Goal: Information Seeking & Learning: Understand process/instructions

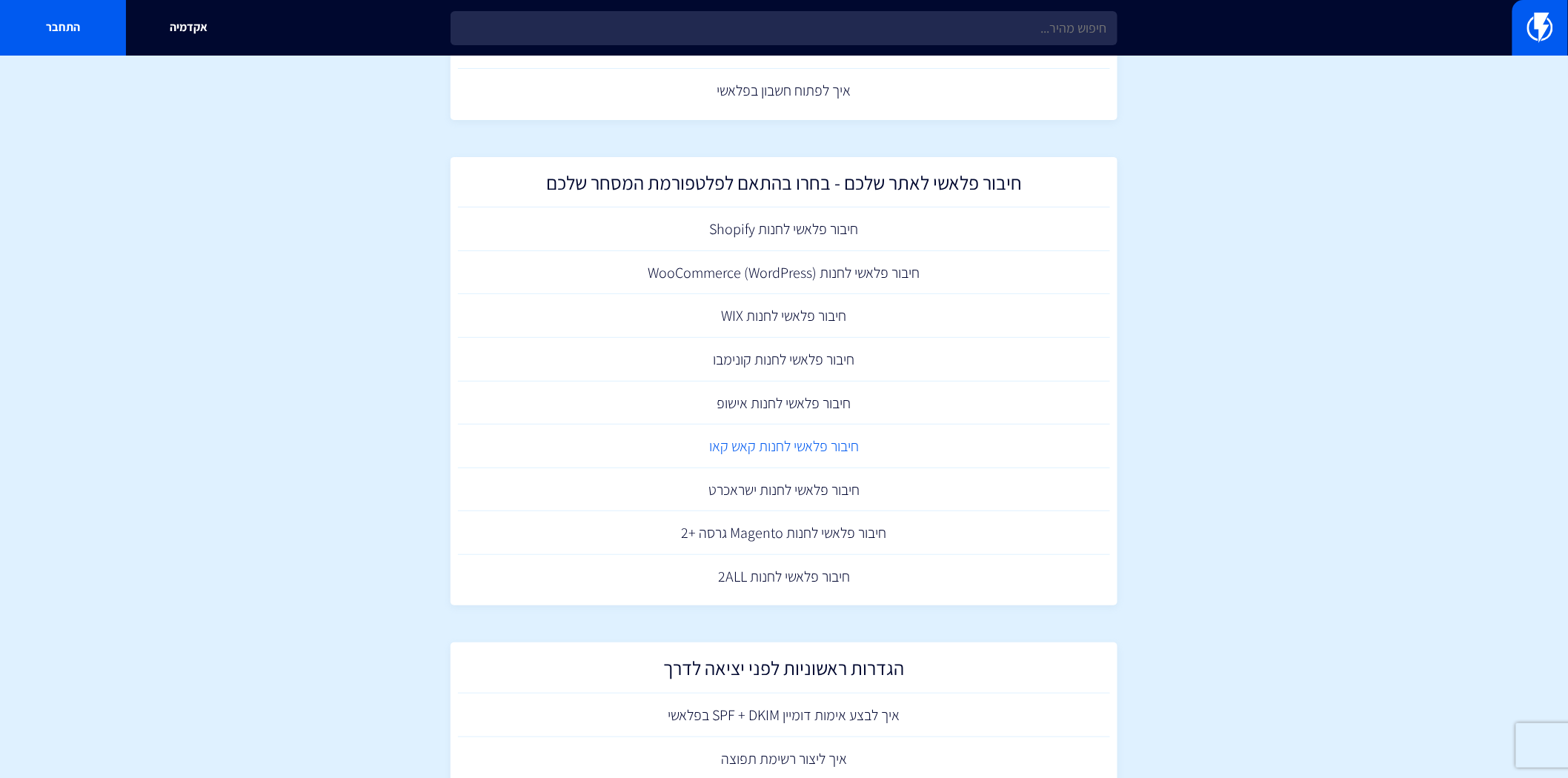
scroll to position [411, 0]
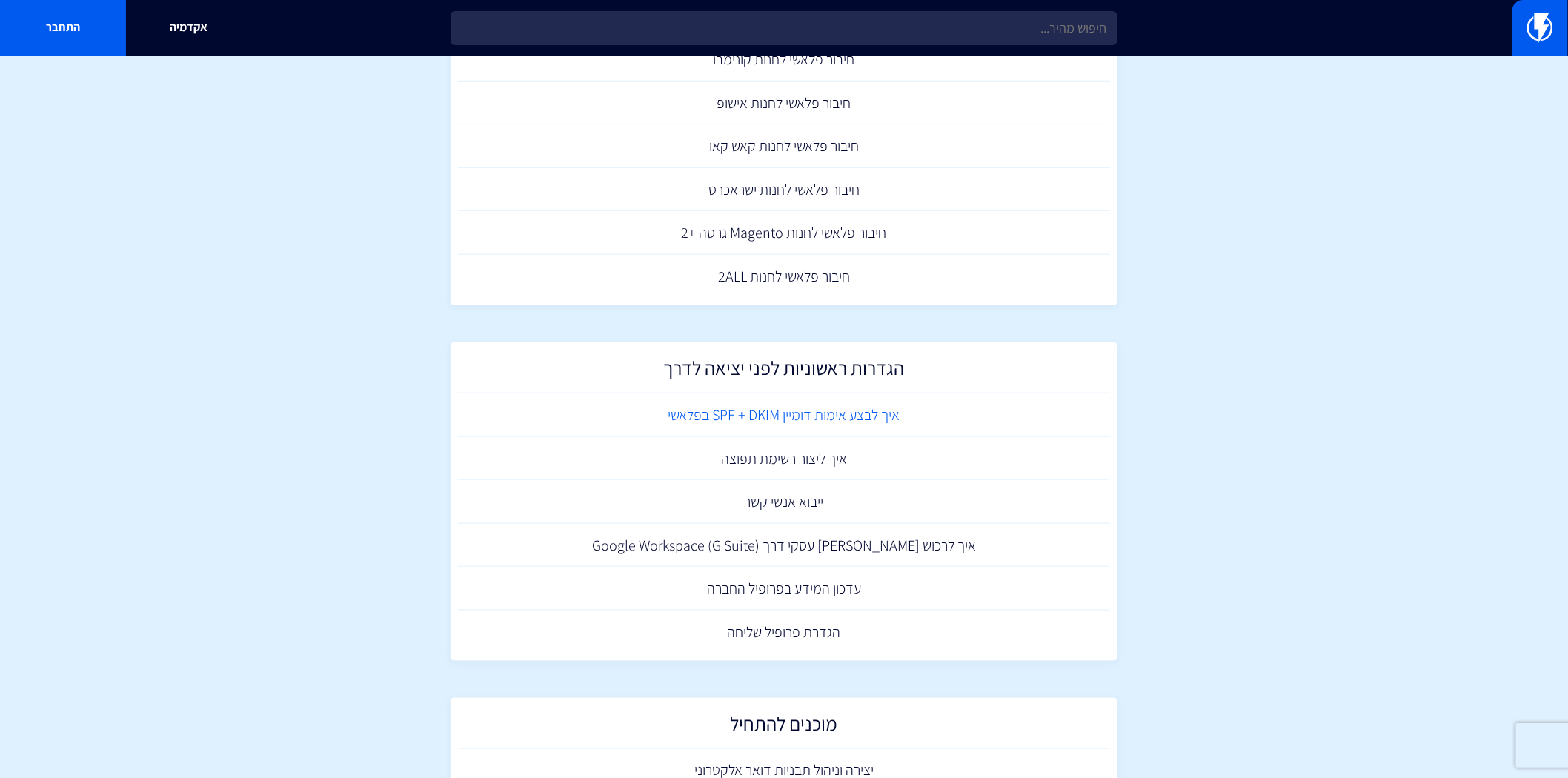
click at [789, 420] on link "איך לבצע אימות דומיין SPF + DKIM בפלאשי" at bounding box center [784, 414] width 652 height 43
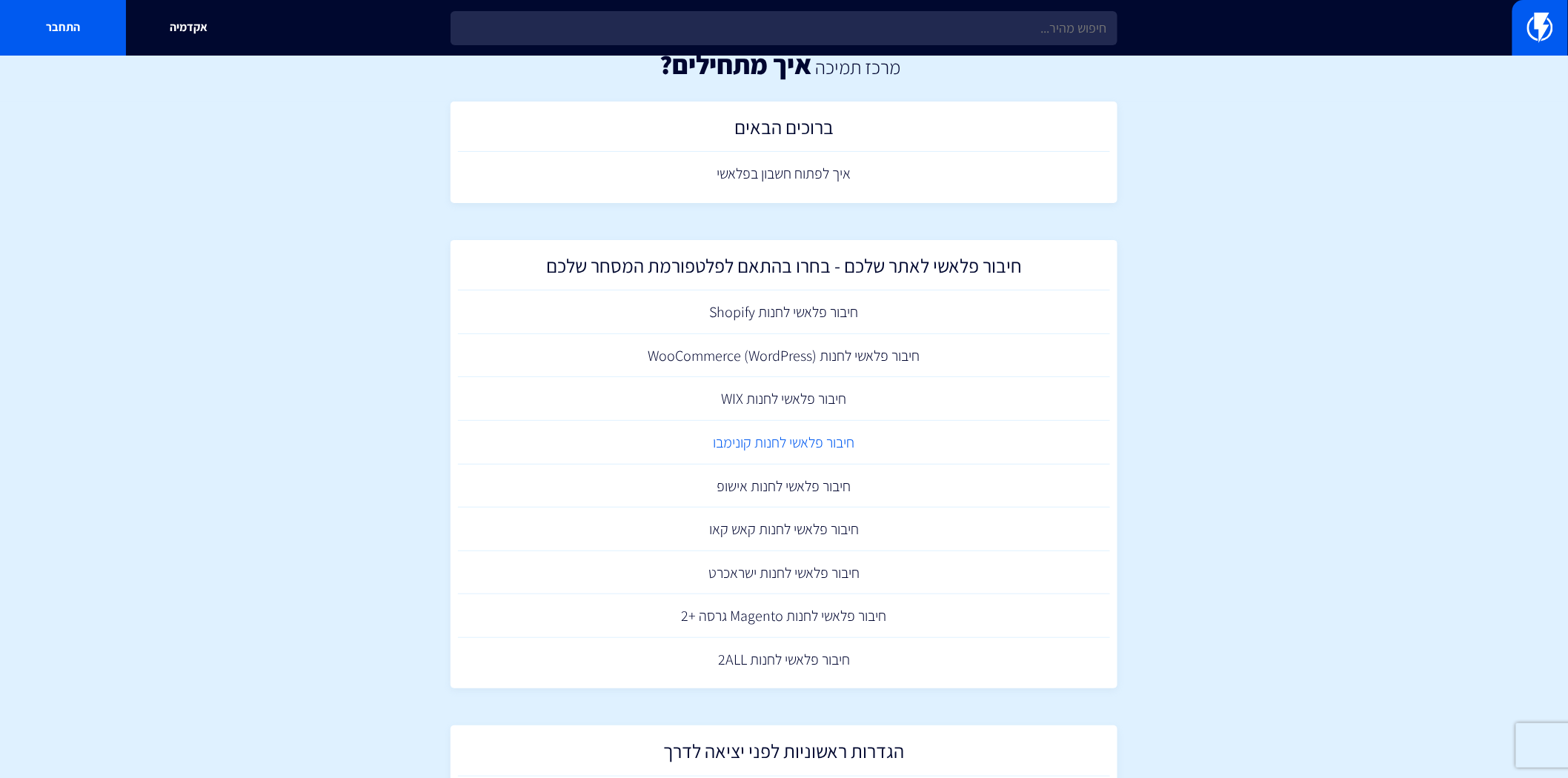
scroll to position [0, 0]
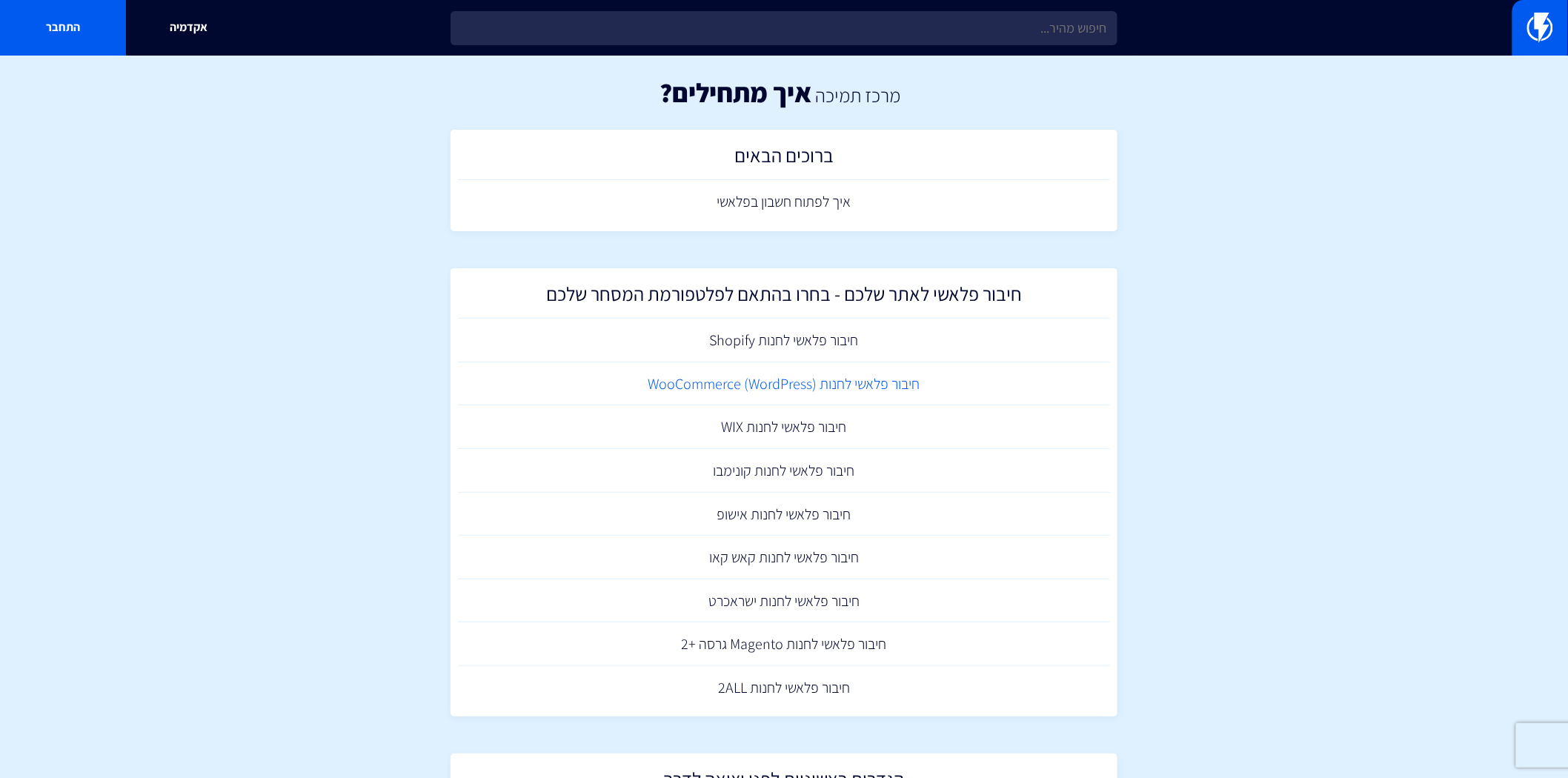
click at [749, 389] on link "חיבור פלאשי לחנות (WooCommerce (WordPress" at bounding box center [784, 384] width 652 height 43
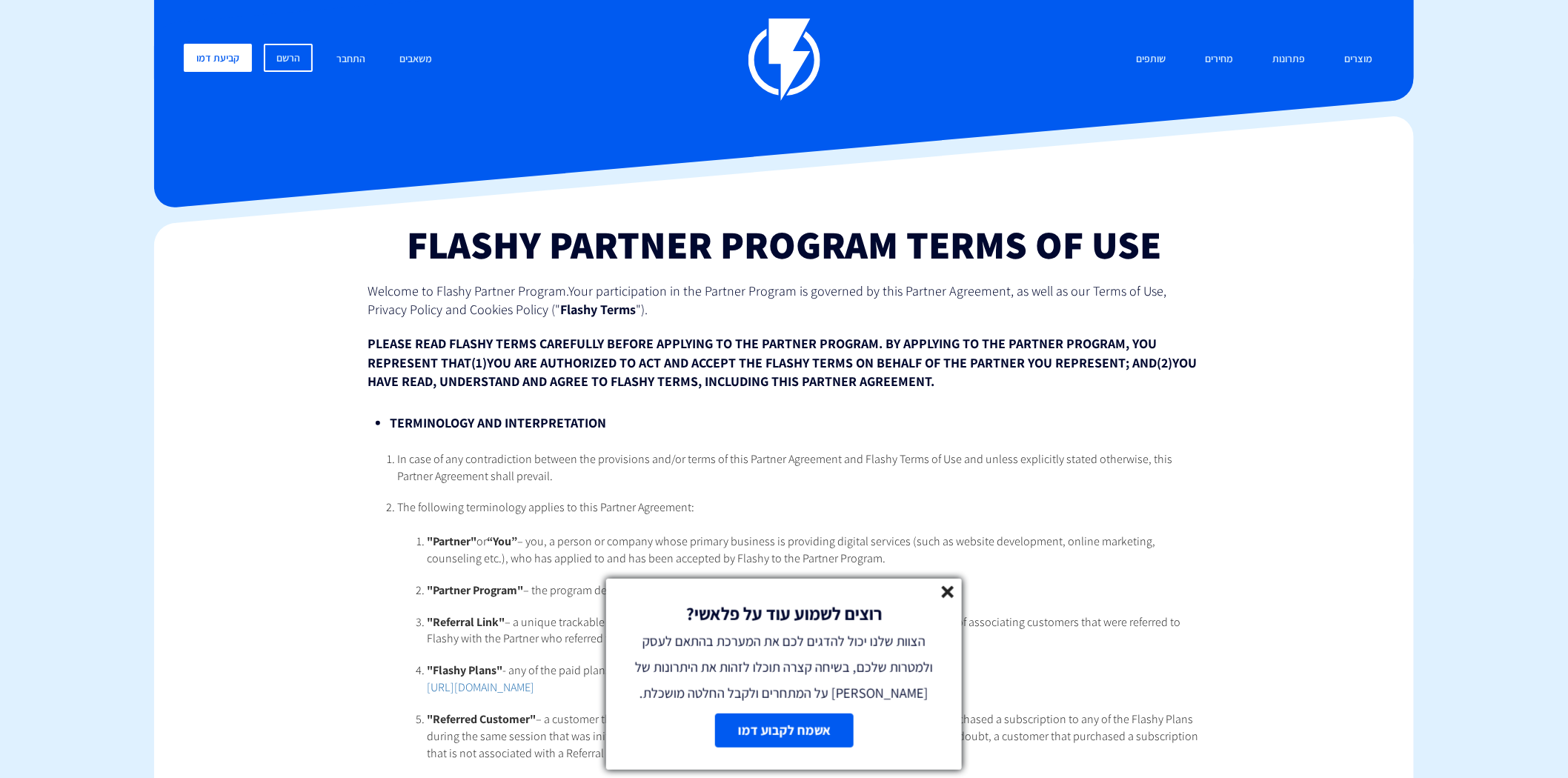
click at [949, 595] on icon at bounding box center [947, 592] width 13 height 13
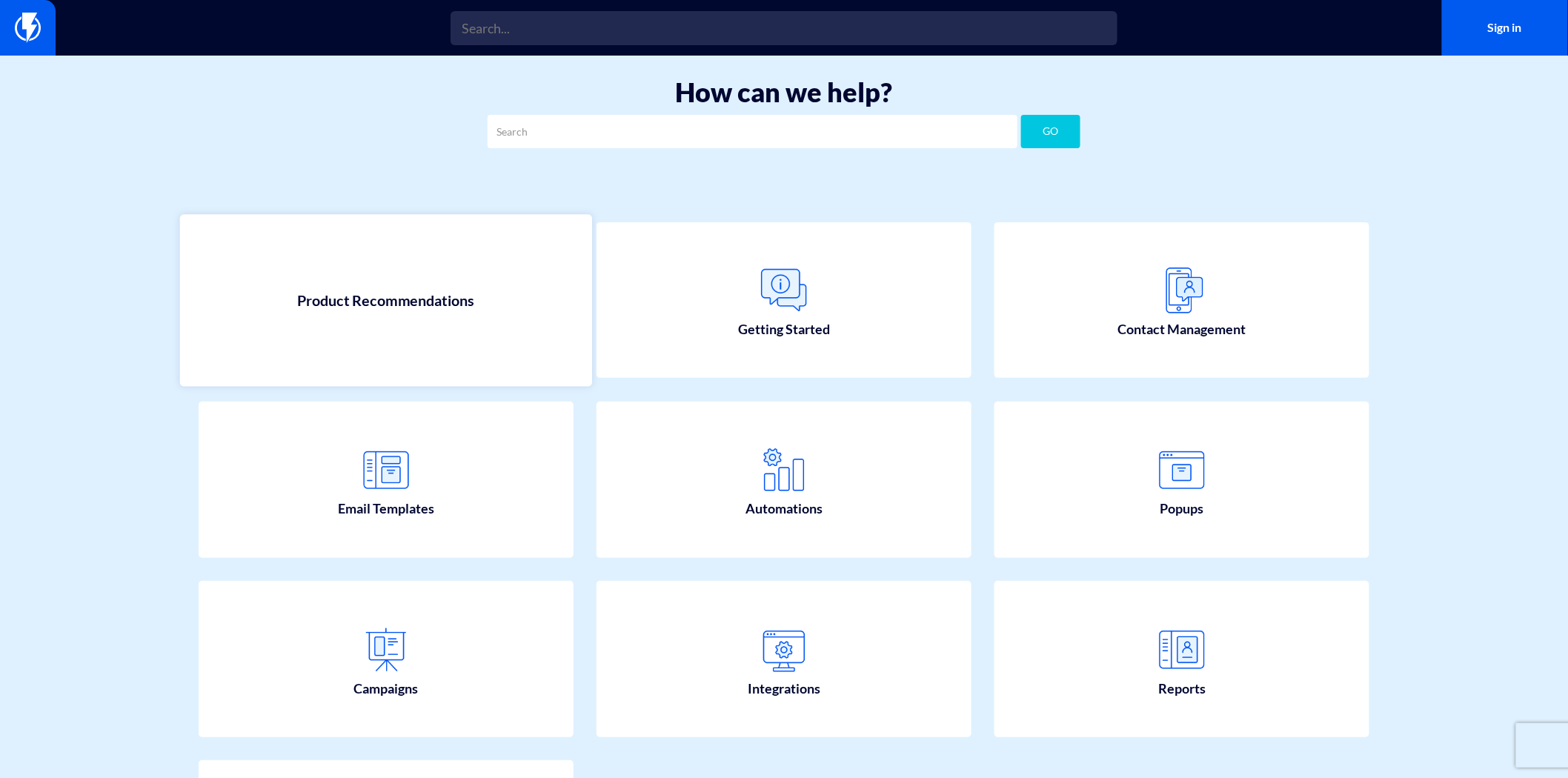
click at [446, 329] on link "Product Recommendations" at bounding box center [385, 300] width 412 height 172
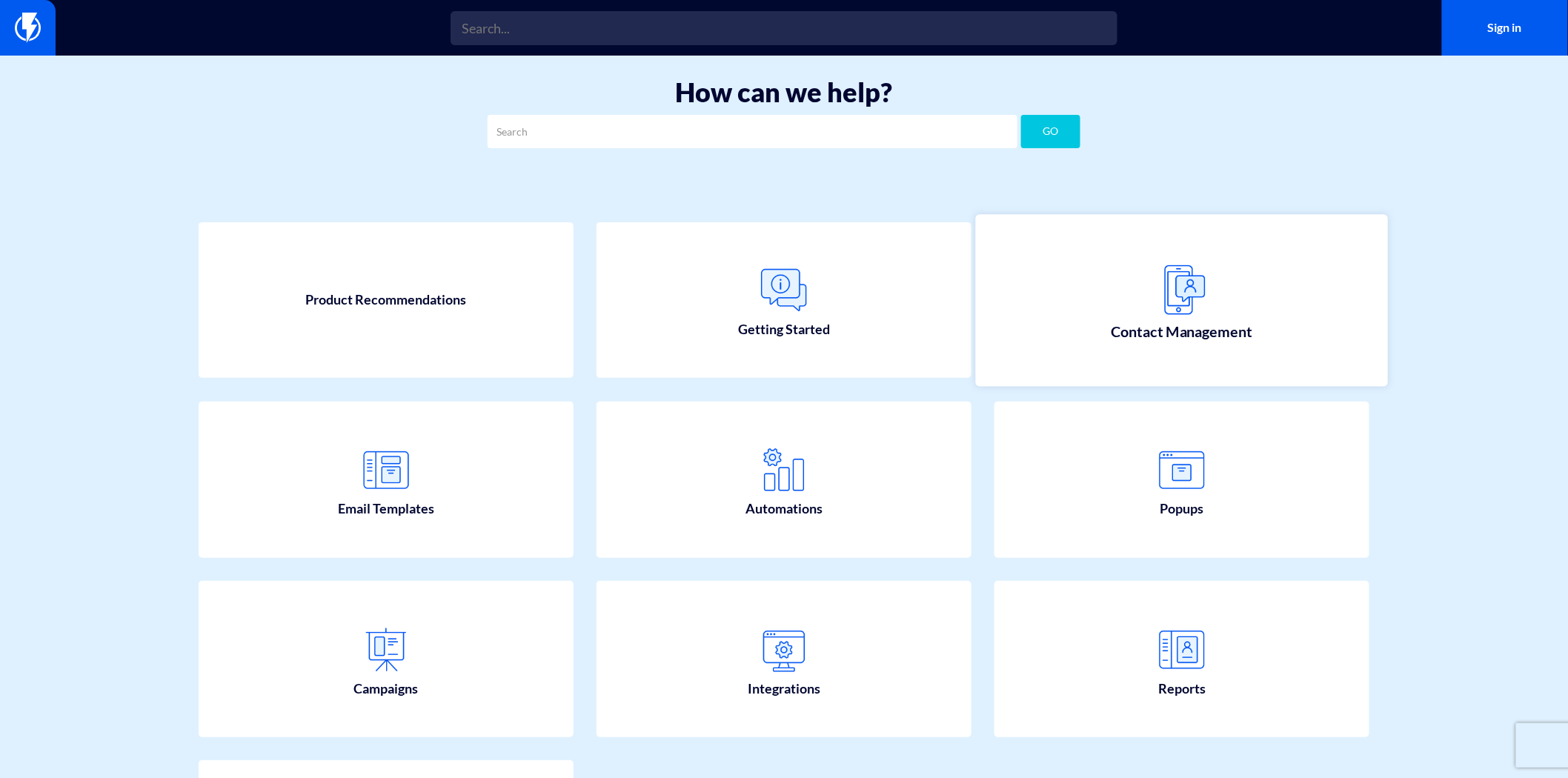
click at [1165, 312] on img at bounding box center [1182, 290] width 65 height 65
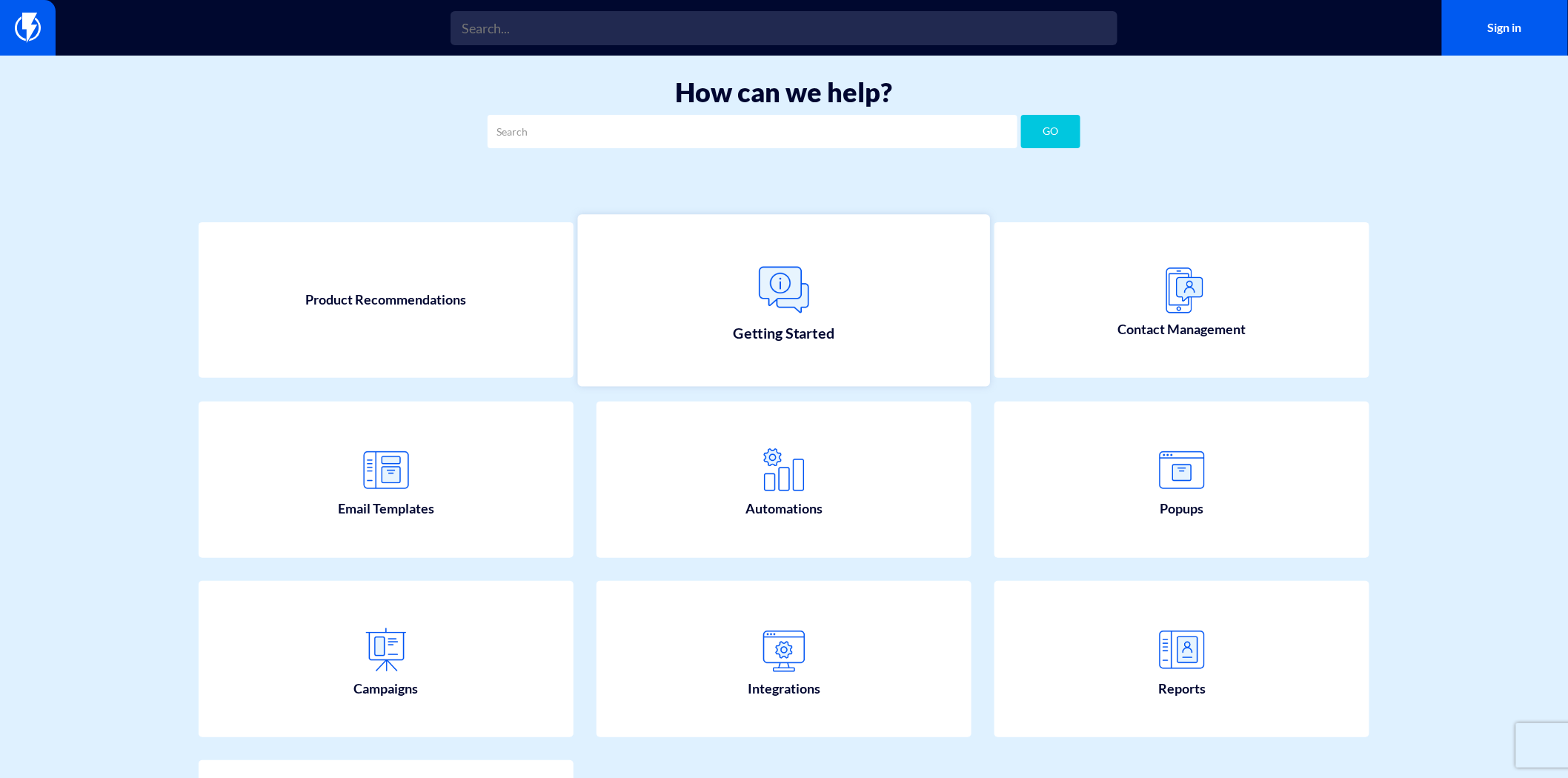
click at [816, 351] on link "Getting Started" at bounding box center [784, 300] width 412 height 172
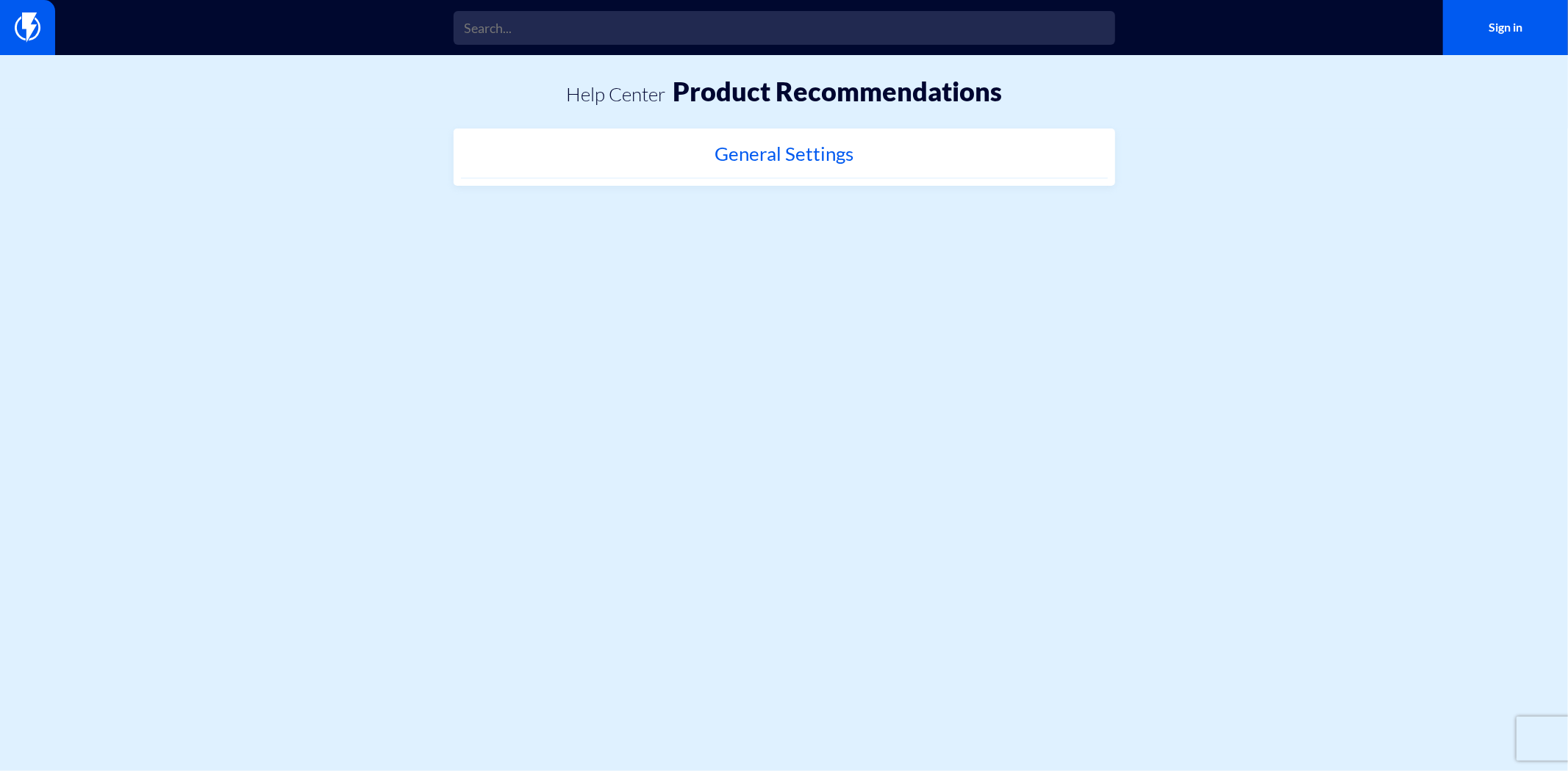
click at [760, 157] on h2 "General Settings" at bounding box center [784, 157] width 632 height 29
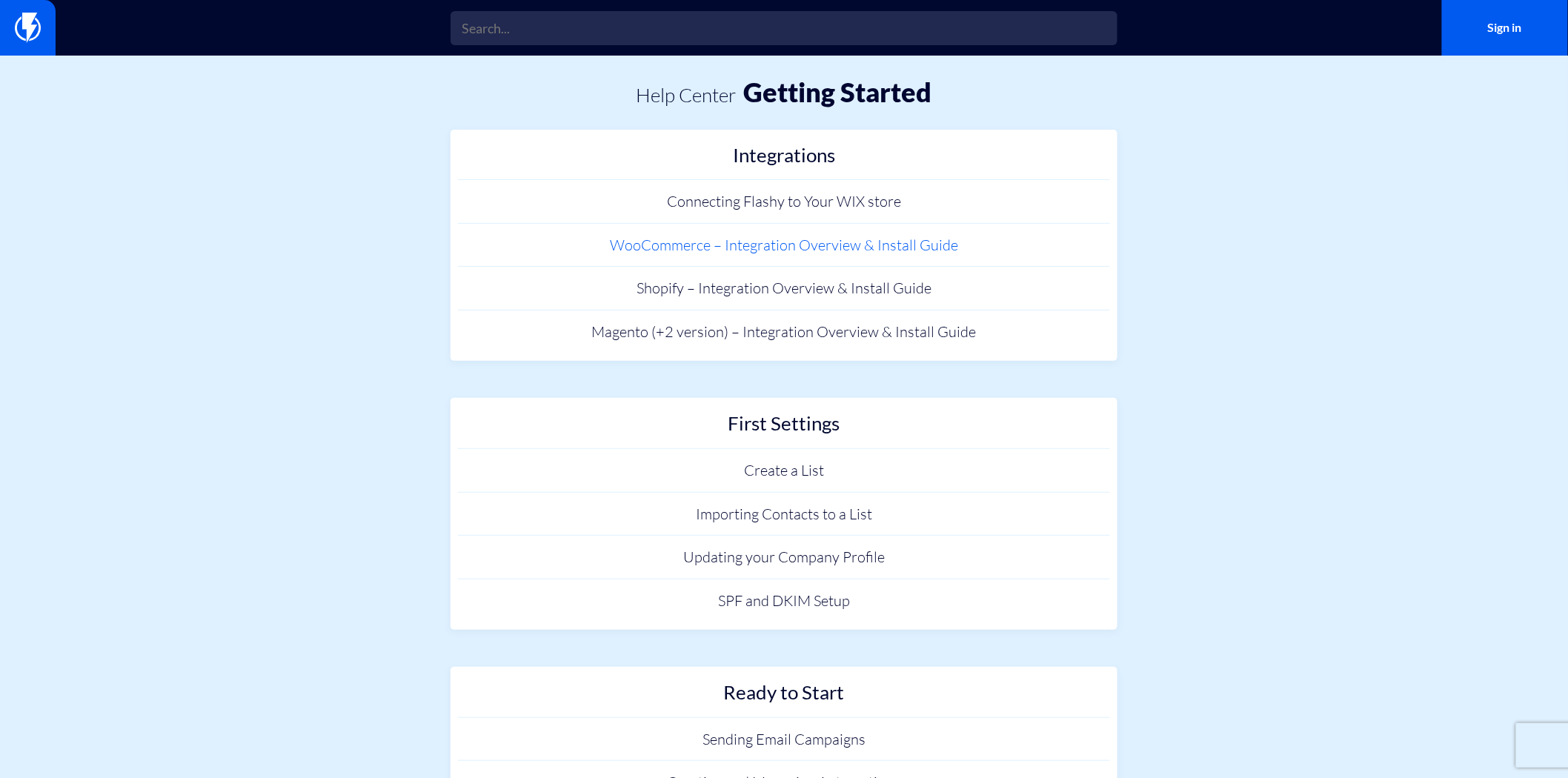
click at [742, 247] on link "WooCommerce – Integration Overview & Install Guide" at bounding box center [784, 245] width 652 height 43
